Goal: Task Accomplishment & Management: Use online tool/utility

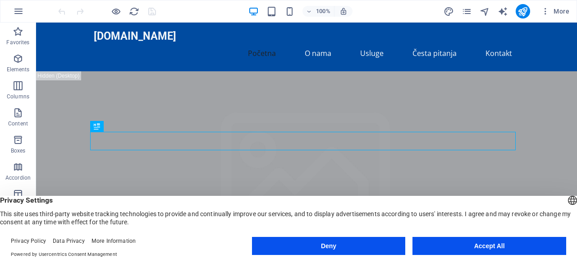
click at [506, 246] on button "Accept All" at bounding box center [489, 246] width 154 height 18
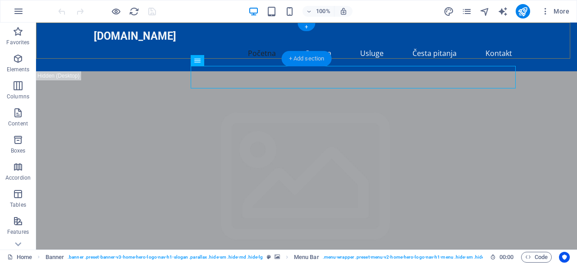
click at [303, 58] on div "+ Add section" at bounding box center [307, 58] width 50 height 15
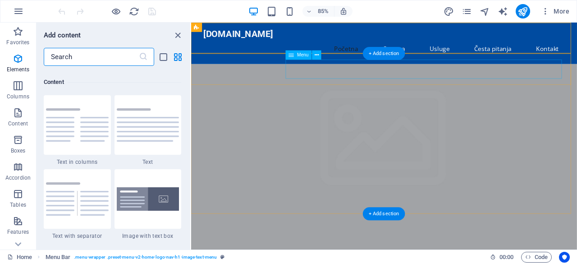
scroll to position [1576, 0]
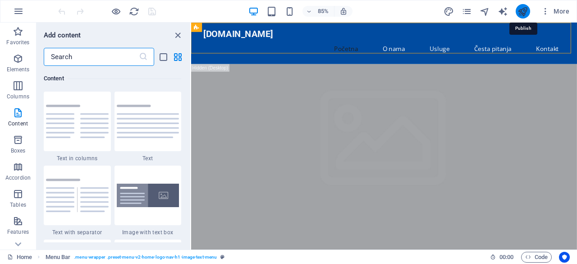
click at [522, 12] on icon "publish" at bounding box center [522, 11] width 10 height 10
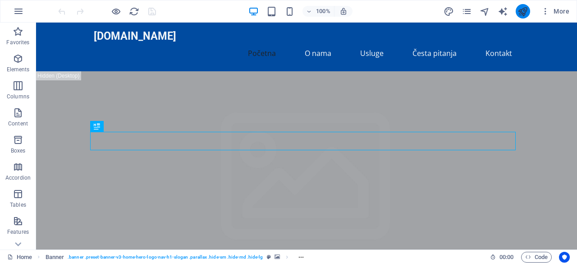
click at [466, 15] on icon "publish" at bounding box center [522, 11] width 10 height 10
